Goal: Task Accomplishment & Management: Manage account settings

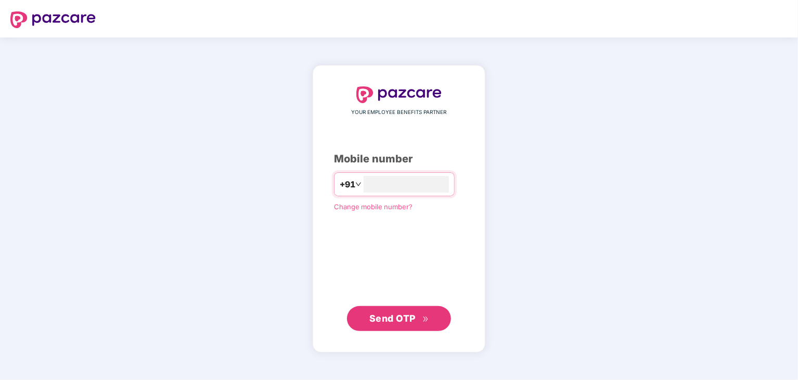
type input "**********"
click at [397, 315] on span "Send OTP" at bounding box center [392, 317] width 46 height 11
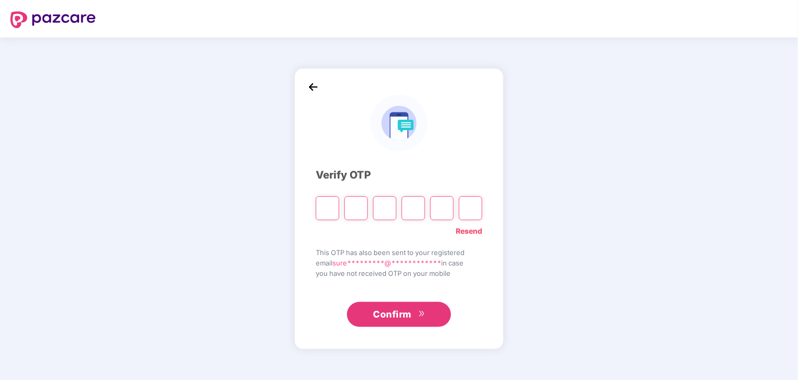
type input "*"
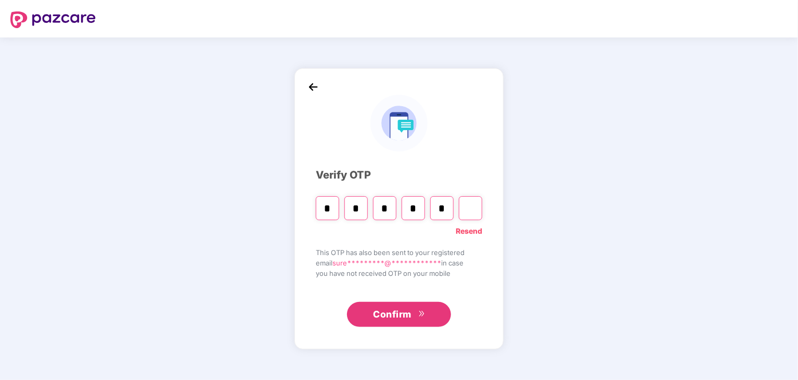
type input "*"
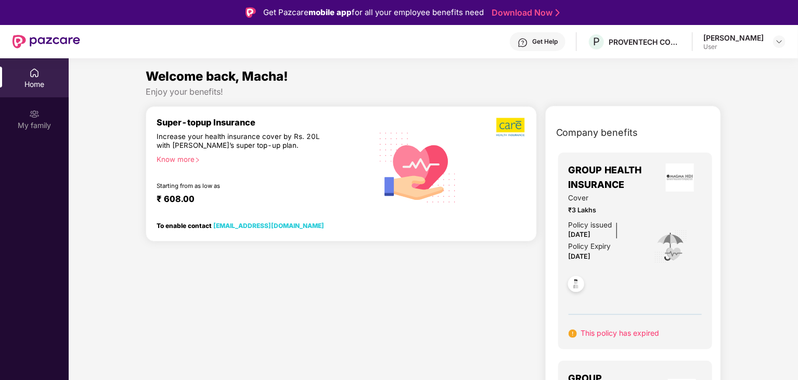
click at [200, 160] on icon "right" at bounding box center [198, 160] width 6 height 6
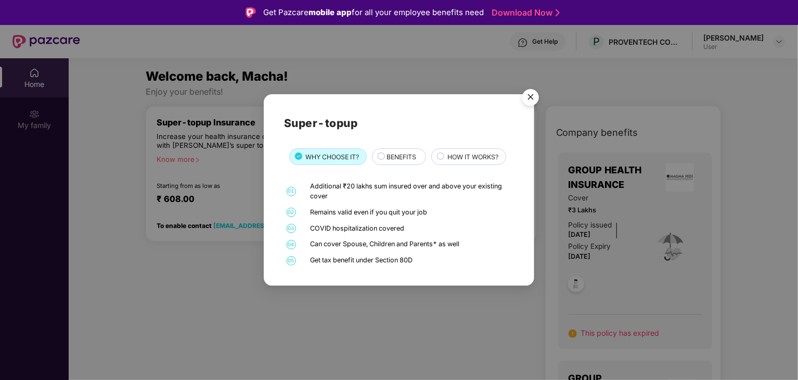
click at [532, 97] on img "Close" at bounding box center [530, 98] width 29 height 29
